Goal: Transaction & Acquisition: Book appointment/travel/reservation

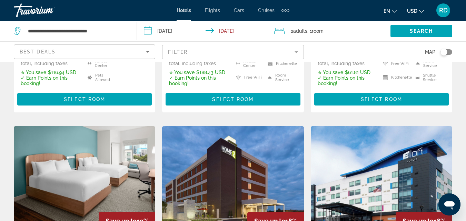
drag, startPoint x: 249, startPoint y: 56, endPoint x: 258, endPoint y: 59, distance: 9.2
click at [258, 59] on mat-form-field "Filter" at bounding box center [233, 52] width 142 height 15
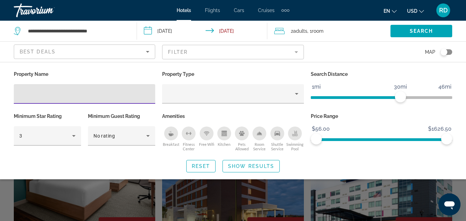
scroll to position [763, 0]
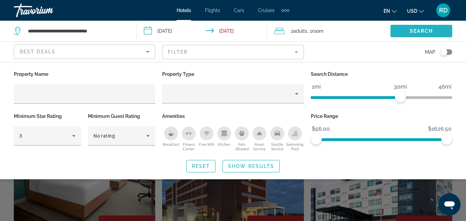
click at [415, 29] on span "Search" at bounding box center [421, 31] width 23 height 6
click at [415, 34] on span "Search widget" at bounding box center [422, 31] width 62 height 17
click at [223, 51] on mat-form-field "Filter" at bounding box center [233, 52] width 142 height 15
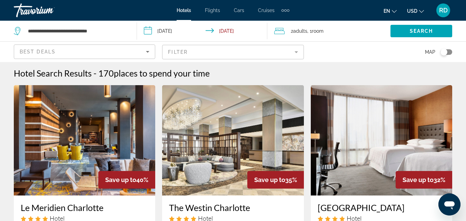
scroll to position [0, 0]
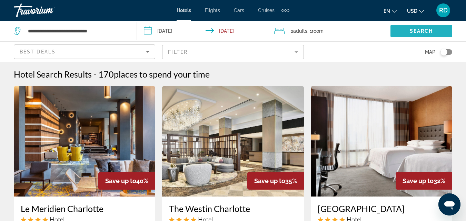
click at [421, 32] on span "Search" at bounding box center [421, 31] width 23 height 6
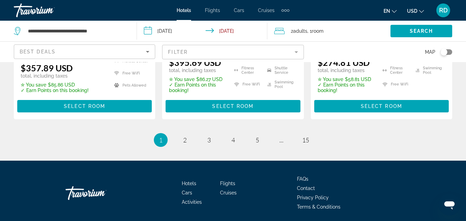
scroll to position [1045, 0]
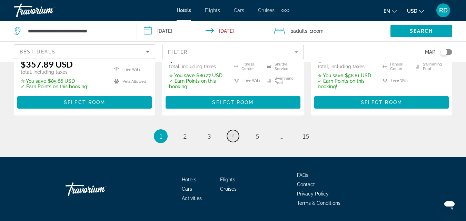
click at [236, 130] on link "page 4" at bounding box center [233, 136] width 12 height 12
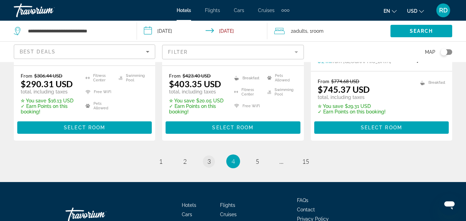
scroll to position [1052, 0]
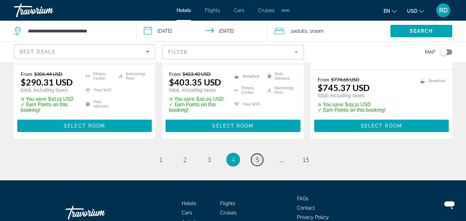
click at [256, 156] on span "5" at bounding box center [257, 160] width 3 height 8
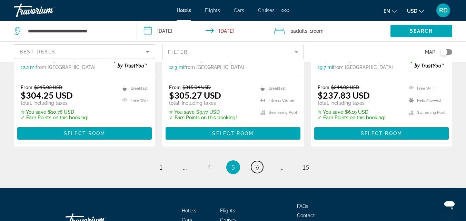
scroll to position [1026, 0]
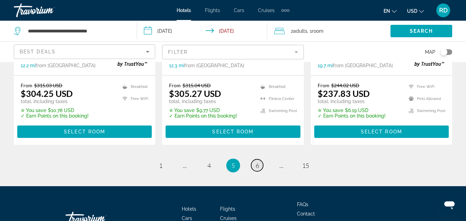
click at [256, 160] on link "page 6" at bounding box center [257, 166] width 12 height 12
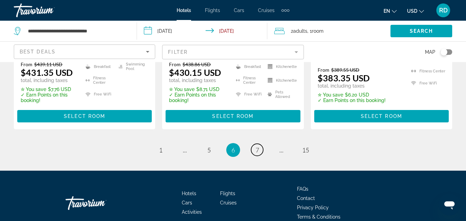
scroll to position [1048, 0]
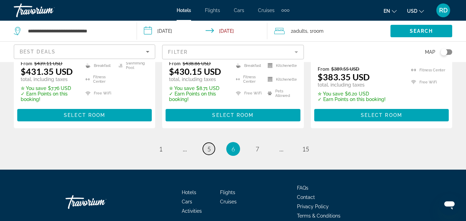
click at [209, 145] on span "5" at bounding box center [209, 149] width 3 height 8
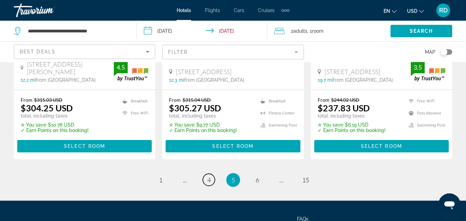
scroll to position [1012, 0]
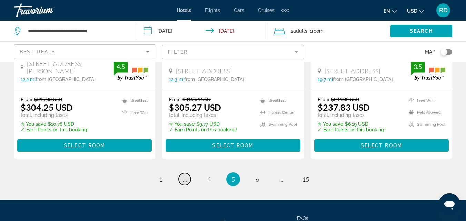
click at [189, 173] on link "page ..." at bounding box center [185, 179] width 12 height 12
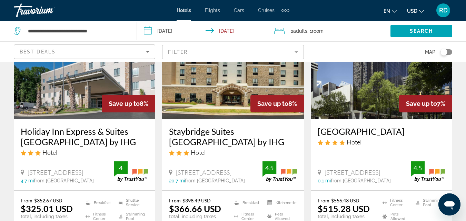
scroll to position [898, 0]
